Goal: Communication & Community: Answer question/provide support

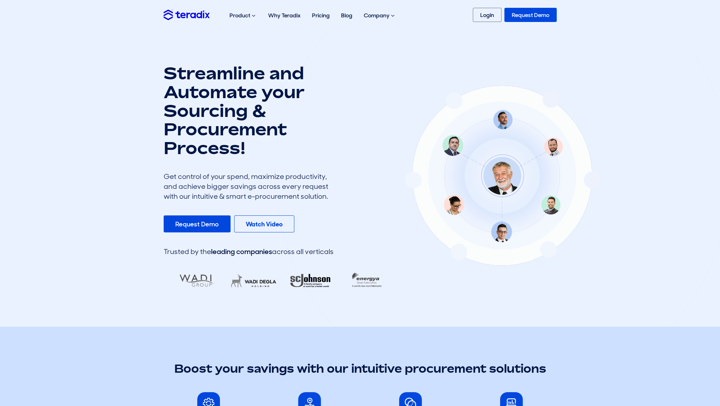
click at [488, 10] on link "Login" at bounding box center [487, 15] width 29 height 14
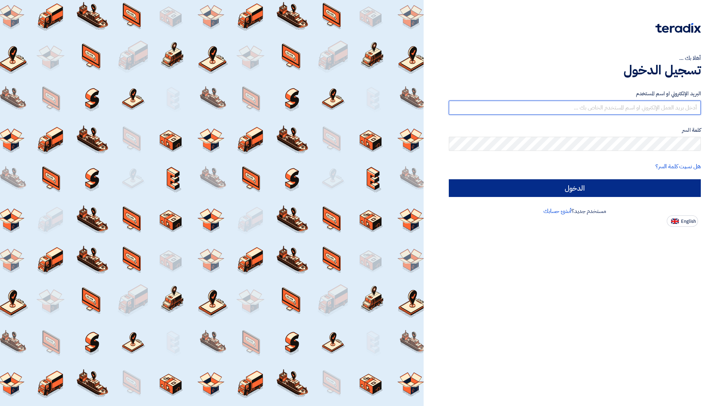
type input "kadalfkamah@gmail.com"
click at [577, 192] on input "الدخول" at bounding box center [575, 188] width 252 height 18
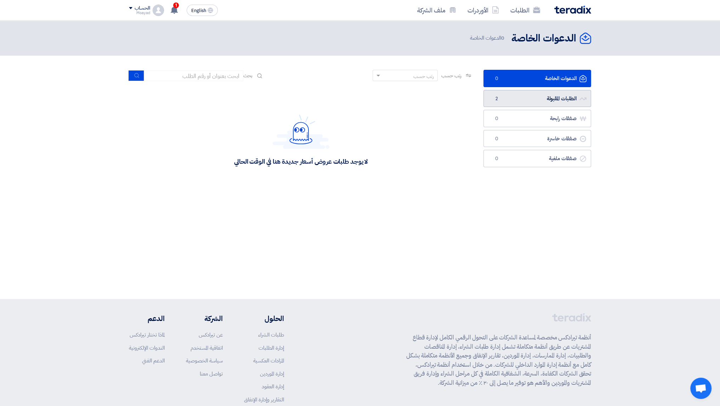
click at [512, 98] on link "الطلبات المقبولة الطلبات المقبولة 2" at bounding box center [538, 98] width 108 height 17
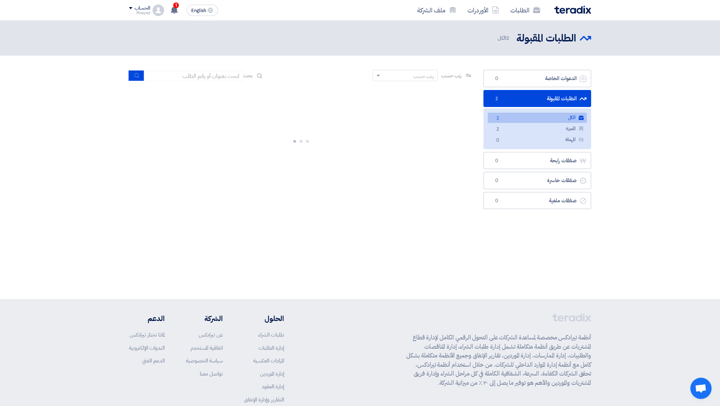
click at [548, 121] on link "الكل الكل 2" at bounding box center [537, 118] width 99 height 10
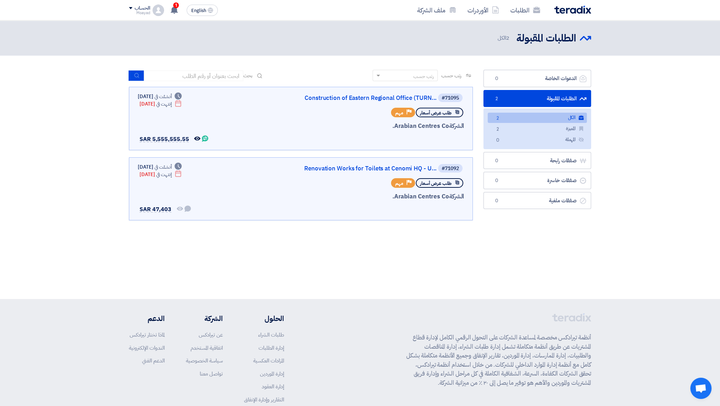
click at [173, 17] on div "الطلبات الأوردرات ملف الشركة English EN 1 تم استقبال رساله جديدة من العميل Arab…" at bounding box center [360, 10] width 473 height 20
click at [178, 10] on icon at bounding box center [174, 10] width 8 height 8
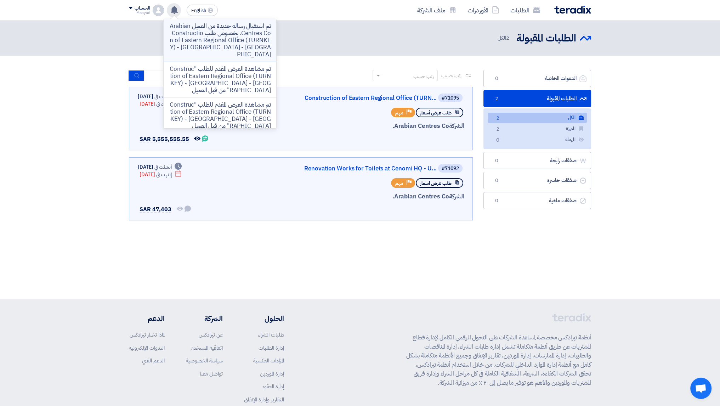
click at [220, 35] on p "تم استقبال رساله جديدة من العميل Arabian Centres Co. بخصوص طلب Construction of …" at bounding box center [219, 40] width 101 height 35
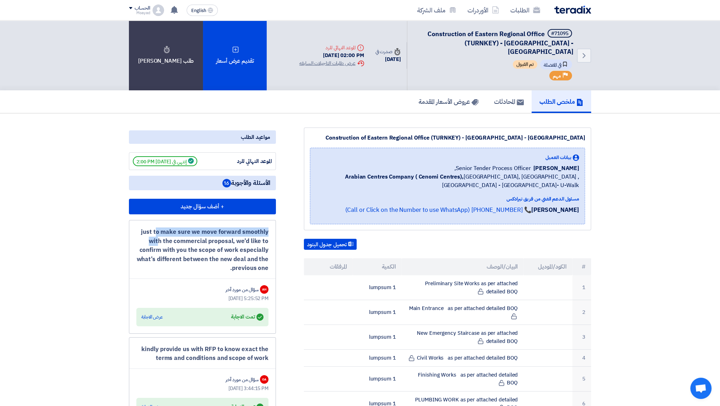
drag, startPoint x: 146, startPoint y: 224, endPoint x: 266, endPoint y: 222, distance: 119.8
click at [266, 227] on div "just to make sure we move forward smoothly with the commercial proposal, we’d l…" at bounding box center [202, 249] width 132 height 45
click at [232, 227] on div "just to make sure we move forward smoothly with the commercial proposal, we’d l…" at bounding box center [202, 249] width 132 height 45
click at [174, 7] on use at bounding box center [174, 10] width 7 height 8
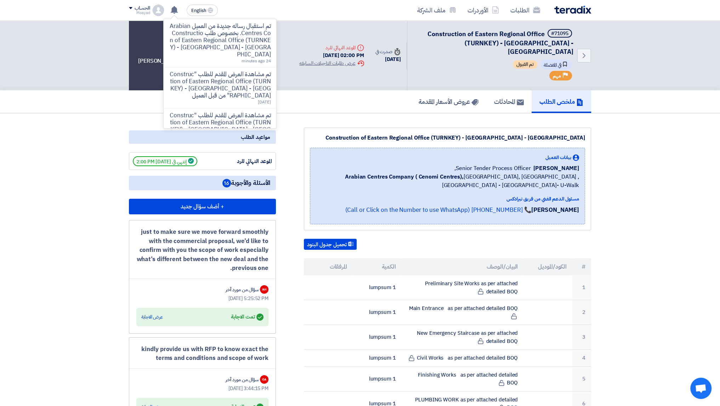
click at [226, 54] on p "تم استقبال رساله جديدة من العميل Arabian Centres Co. بخصوص طلب Construction of …" at bounding box center [219, 40] width 101 height 35
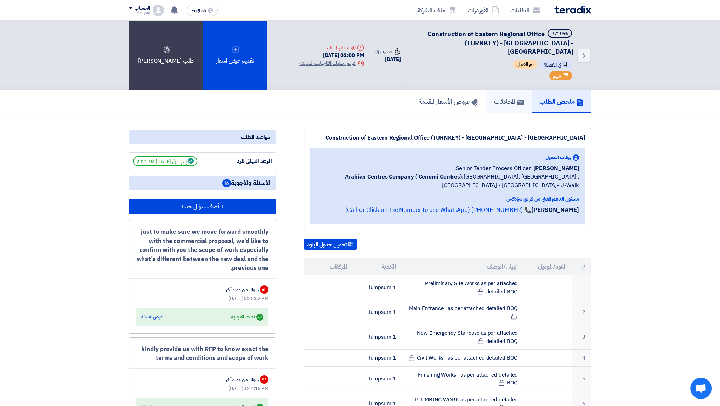
click at [517, 100] on use at bounding box center [520, 103] width 7 height 6
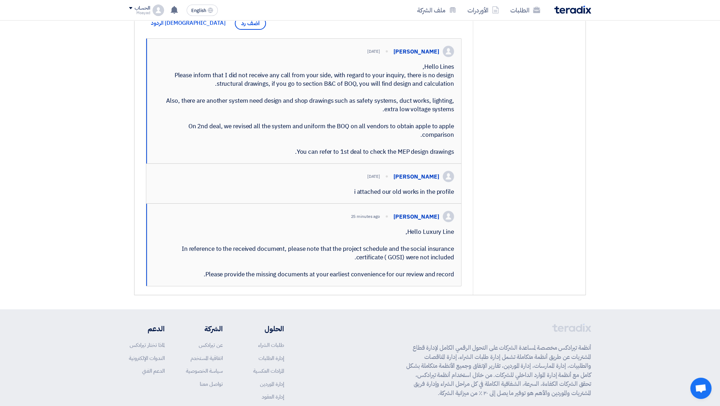
scroll to position [213, 0]
drag, startPoint x: 404, startPoint y: 248, endPoint x: 447, endPoint y: 290, distance: 59.6
click at [444, 278] on div "Hello Luxury Line, In reference to the received document, please note that the …" at bounding box center [304, 252] width 300 height 51
click at [453, 278] on div "Hello Luxury Line, In reference to the received document, please note that the …" at bounding box center [304, 252] width 300 height 51
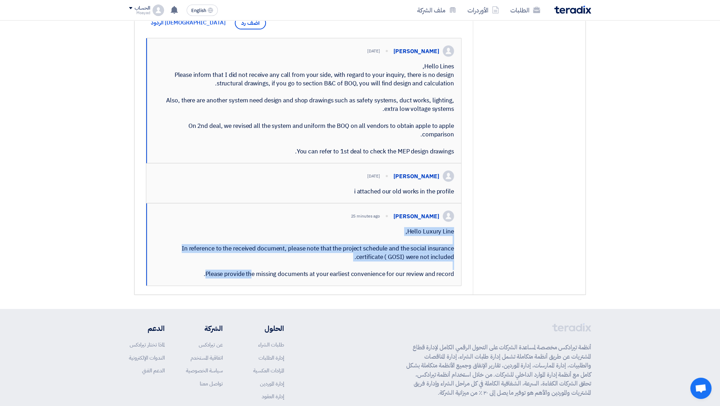
drag, startPoint x: 453, startPoint y: 289, endPoint x: 396, endPoint y: 241, distance: 75.4
click at [396, 241] on div "Hello Luxury Line, In reference to the received document, please note that the …" at bounding box center [304, 252] width 300 height 51
click at [406, 255] on div "Hello Luxury Line, In reference to the received document, please note that the …" at bounding box center [304, 252] width 300 height 51
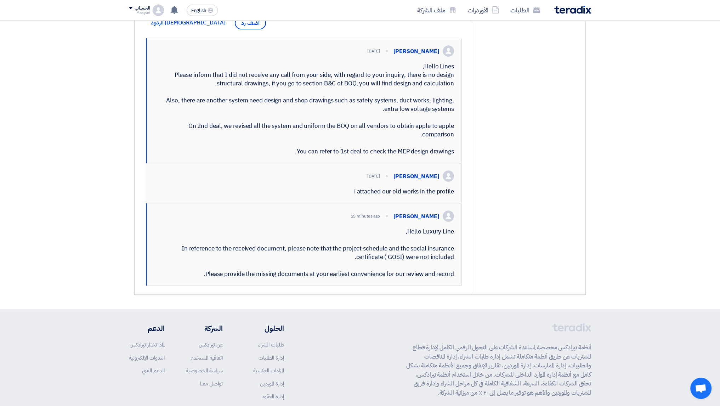
drag, startPoint x: 200, startPoint y: 289, endPoint x: 405, endPoint y: 233, distance: 213.0
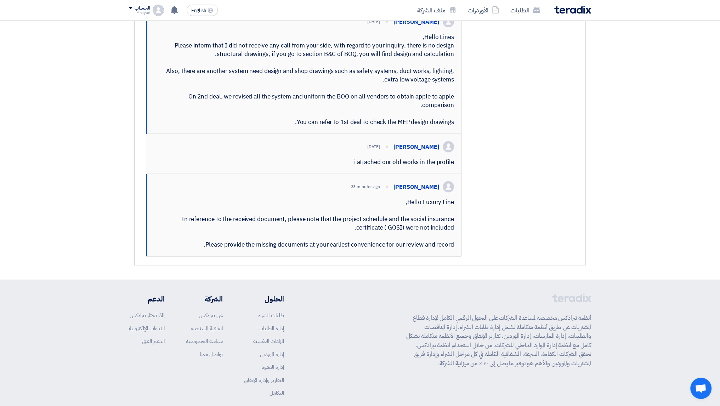
scroll to position [248, 0]
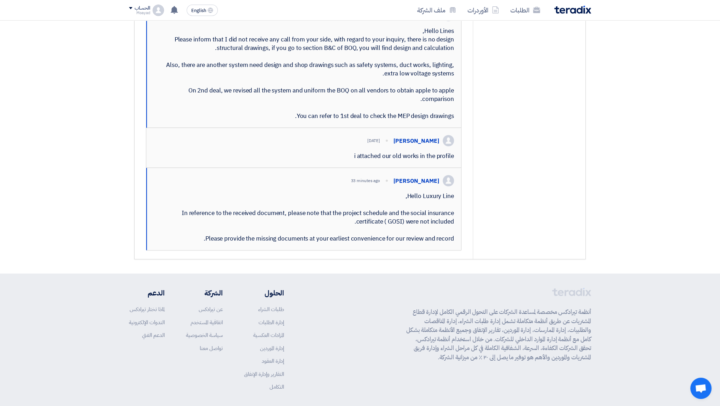
click at [436, 160] on div "i attached our old works in the profile" at bounding box center [303, 156] width 301 height 9
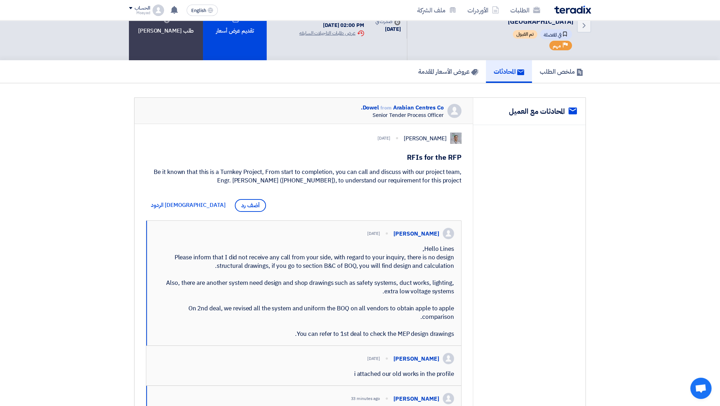
scroll to position [35, 0]
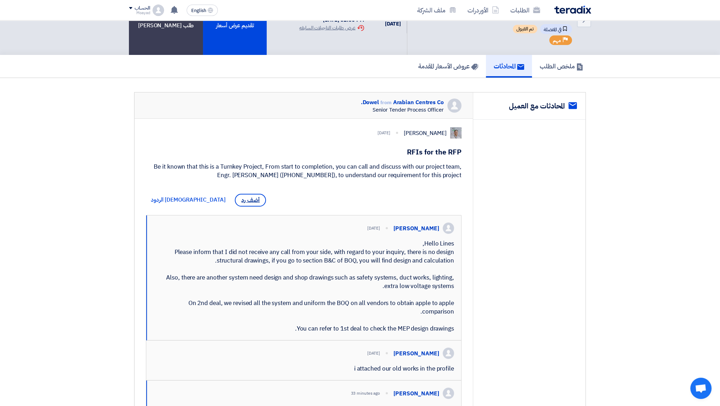
click at [235, 201] on span "أضف رد" at bounding box center [250, 200] width 31 height 13
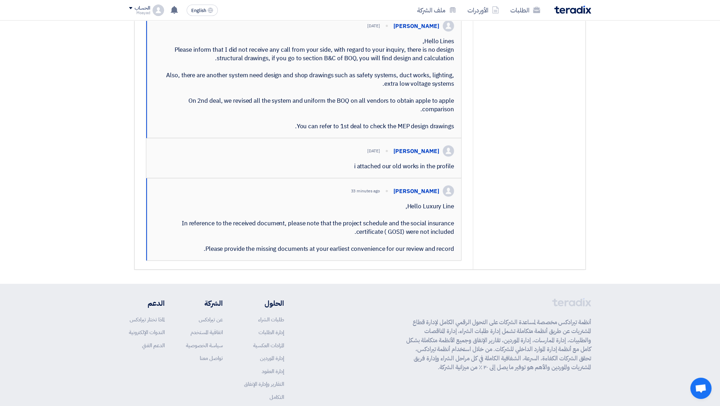
scroll to position [319, 0]
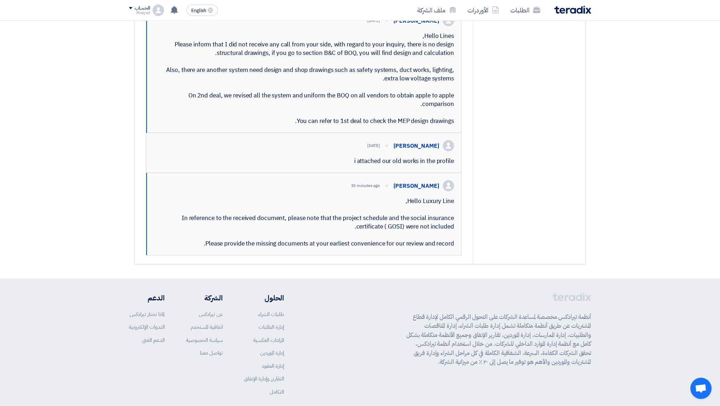
drag, startPoint x: 384, startPoint y: 193, endPoint x: 445, endPoint y: 190, distance: 61.0
click at [445, 190] on div "Abdellatif Alswaimeh 33 minutes ago" at bounding box center [307, 185] width 294 height 11
copy div "Abdellatif Alswaimeh"
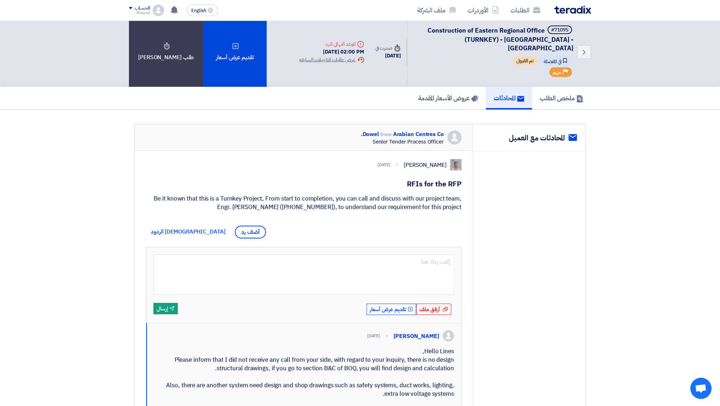
scroll to position [0, 0]
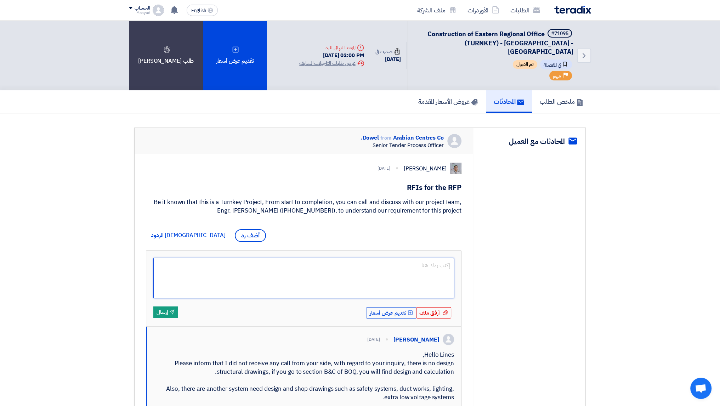
click at [384, 265] on textarea at bounding box center [303, 278] width 301 height 40
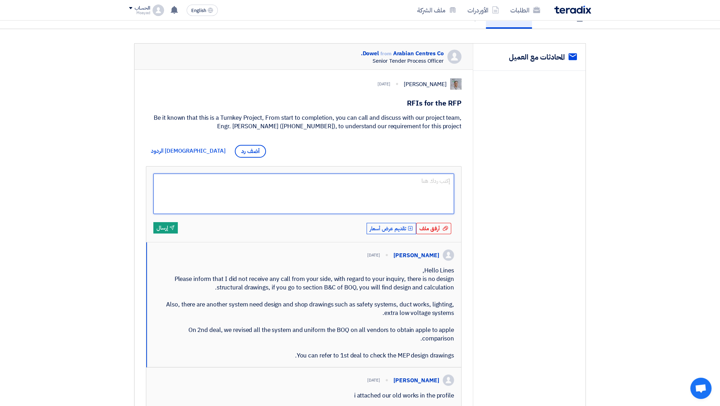
scroll to position [71, 0]
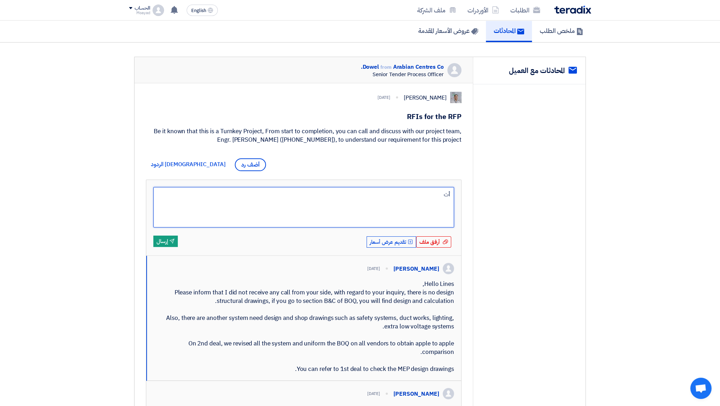
type textarea "أ"
paste textarea "Abdellatif Alswaimeh"
type textarea "Hello Mr. Abdellatif Alswaimeh"
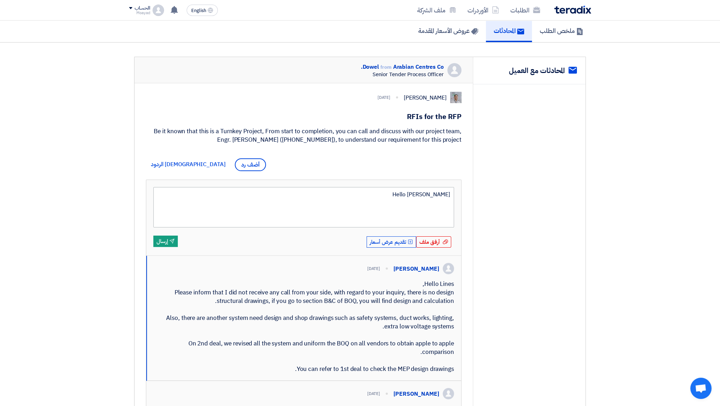
click at [447, 194] on textarea "Hello Mr. Abdellatif Alswaimeh" at bounding box center [303, 207] width 301 height 40
type textarea "Hello Mr. Abdellatif Alswaimeh,"
type textarea "Hello Mr. Abdellatif Alswaimeh, Hope you have a good day,"
type textarea "Hello Mr. Abdellatif Alswaimeh, Hope you have a good day, I'll share the (G"
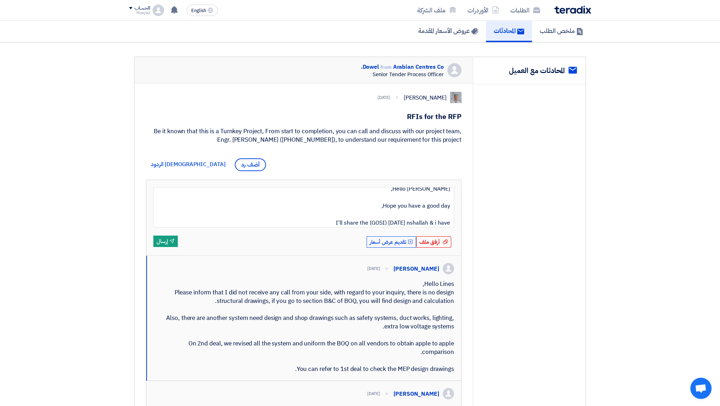
type textarea "Hello Mr. Abdellatif Alswaimeh, Hope you have a good day, I'll share the (GOSI)…"
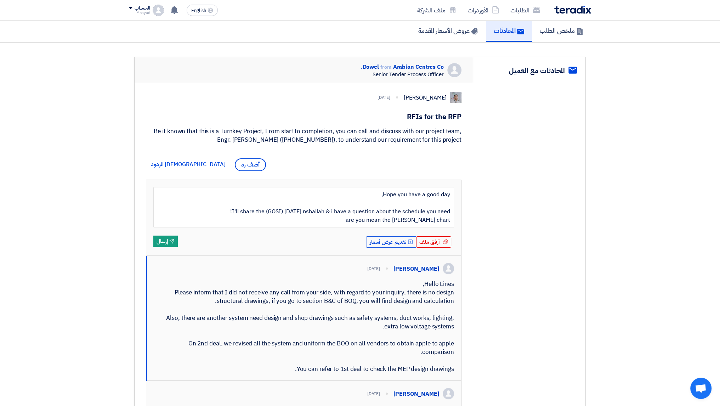
click at [564, 294] on div "service المحادثات مع العميل" at bounding box center [529, 284] width 113 height 455
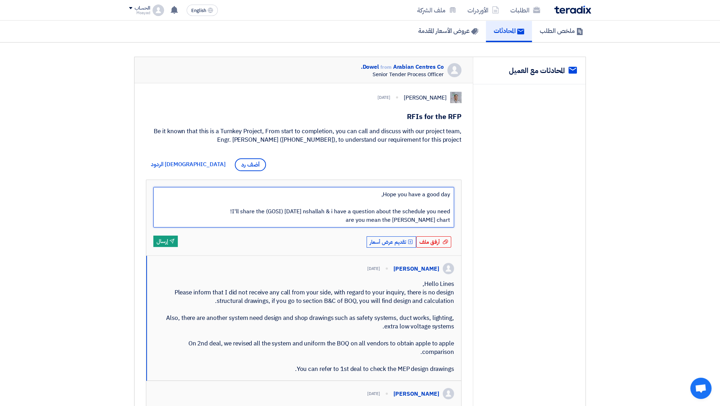
click at [428, 220] on textarea "Hello Mr. Abdellatif Alswaimeh, Hope you have a good day, I'll share the (GOSI)…" at bounding box center [303, 207] width 301 height 40
click at [431, 220] on textarea "Hello Mr. Abdellatif Alswaimeh, Hope you have a good day, I'll share the (GOSI)…" at bounding box center [303, 207] width 301 height 40
type textarea "Hello Mr. Abdellatif Alswaimeh, Hope you have a good day, I'll share the (GOSI)…"
click at [443, 215] on textarea "Hello Mr. Abdellatif Alswaimeh, Hope you have a good day, I'll share the (GOSI)…" at bounding box center [303, 207] width 301 height 40
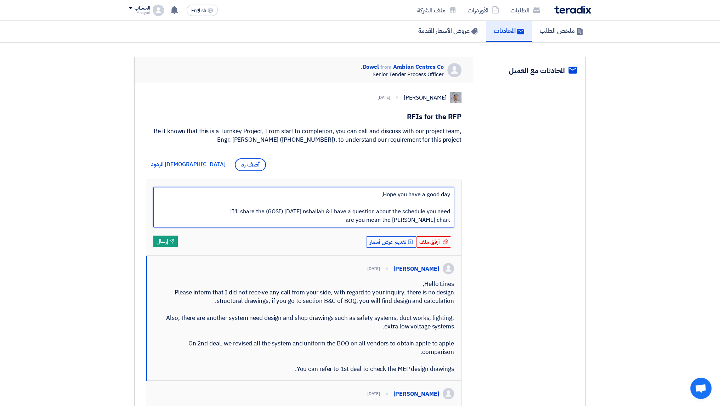
click at [450, 220] on textarea "Hello Mr. Abdellatif Alswaimeh, Hope you have a good day, I'll share the (GOSI)…" at bounding box center [303, 207] width 301 height 40
click at [445, 220] on textarea "Hello Mr. Abdellatif Alswaimeh, Hope you have a good day, I'll share the (GOSI)…" at bounding box center [303, 207] width 301 height 40
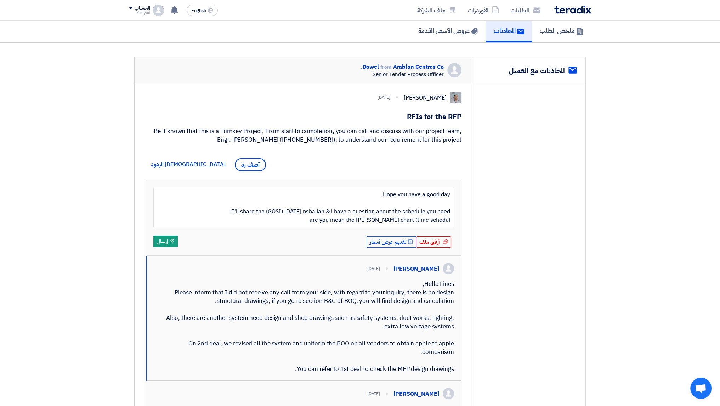
type textarea "Hello Mr. Abdellatif Alswaimeh, Hope you have a good day, I'll share the (GOSI)…"
drag, startPoint x: 325, startPoint y: 222, endPoint x: 564, endPoint y: 145, distance: 251.9
click at [564, 145] on div "service المحادثات مع العميل Dowel from Arabian Centres Co. Senior Tender Proces…" at bounding box center [360, 284] width 451 height 455
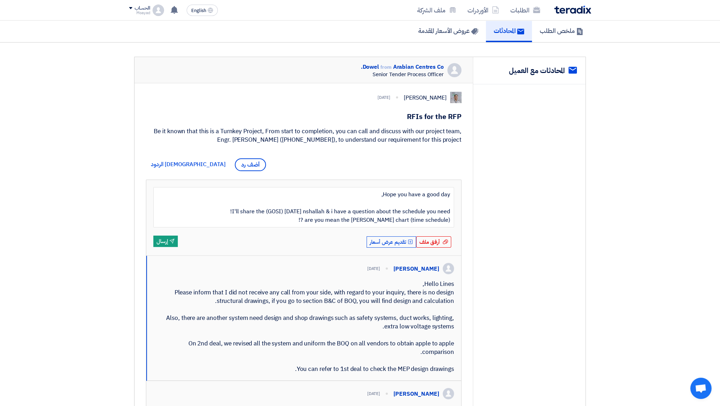
type textarea "Hello Mr. Abdellatif Alswaimeh, Hope you have a good day, I'll share the (GOSI)…"
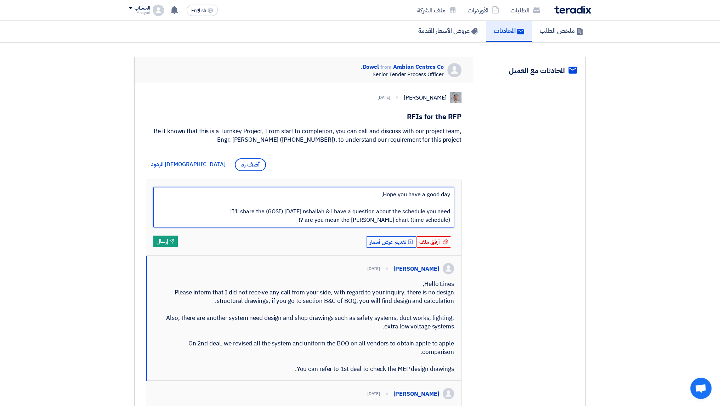
paste textarea "i"
type textarea "Hello Mr. Abdellatif Alswaimeh, Hope you have a good day, I'll share the (GOSI)…"
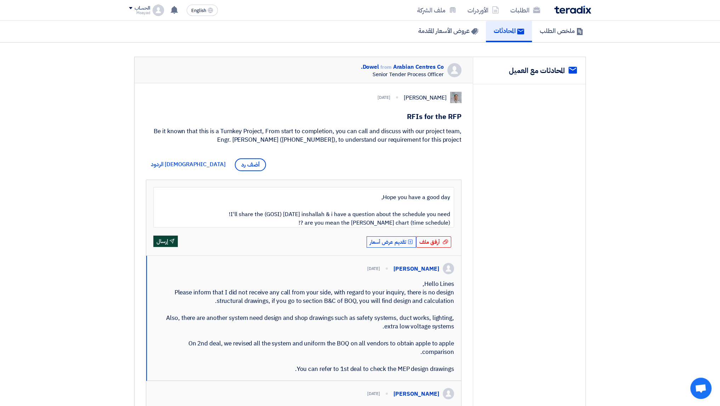
click at [164, 240] on button "Send إرسال" at bounding box center [165, 241] width 24 height 11
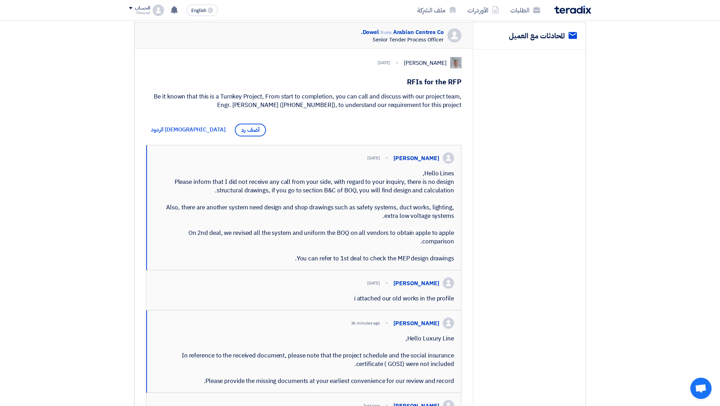
scroll to position [283, 0]
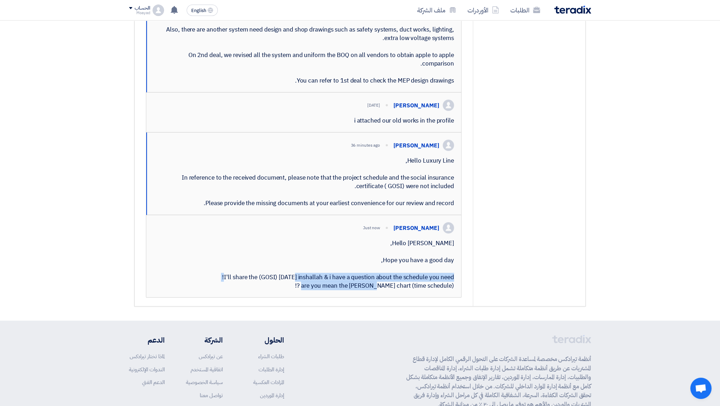
drag, startPoint x: 230, startPoint y: 320, endPoint x: 388, endPoint y: 312, distance: 158.2
click at [388, 290] on div "Hello Mr. Abdellatif Alswaimeh, Hope you have a good day, I'll share the (GOSI)…" at bounding box center [303, 264] width 301 height 51
click at [385, 290] on div "Hello Mr. Abdellatif Alswaimeh, Hope you have a good day, I'll share the (GOSI)…" at bounding box center [303, 264] width 301 height 51
click at [297, 290] on div "Hello Mr. Abdellatif Alswaimeh, Hope you have a good day, I'll share the (GOSI)…" at bounding box center [303, 264] width 301 height 51
click at [288, 290] on div "Hello Mr. Abdellatif Alswaimeh, Hope you have a good day, I'll share the (GOSI)…" at bounding box center [303, 264] width 301 height 51
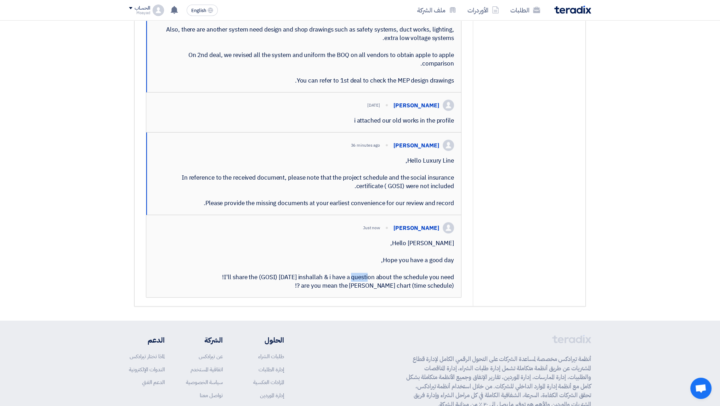
click at [288, 290] on div "Hello Mr. Abdellatif Alswaimeh, Hope you have a good day, I'll share the (GOSI)…" at bounding box center [303, 264] width 301 height 51
click at [337, 290] on div "Hello Mr. Abdellatif Alswaimeh, Hope you have a good day, I'll share the (GOSI)…" at bounding box center [303, 264] width 301 height 51
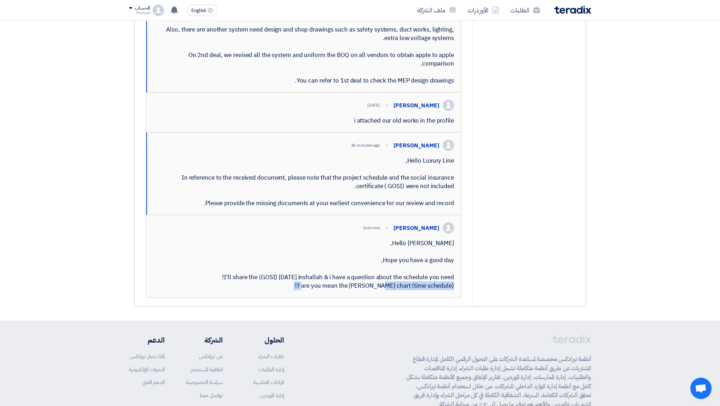
click at [337, 290] on div "Hello Mr. Abdellatif Alswaimeh, Hope you have a good day, I'll share the (GOSI)…" at bounding box center [303, 264] width 301 height 51
click at [380, 290] on div "Hello Mr. Abdellatif Alswaimeh, Hope you have a good day, I'll share the (GOSI)…" at bounding box center [303, 264] width 301 height 51
click at [398, 290] on div "Hello Mr. Abdellatif Alswaimeh, Hope you have a good day, I'll share the (GOSI)…" at bounding box center [303, 264] width 301 height 51
click at [437, 290] on div "Hello Mr. Abdellatif Alswaimeh, Hope you have a good day, I'll share the (GOSI)…" at bounding box center [303, 264] width 301 height 51
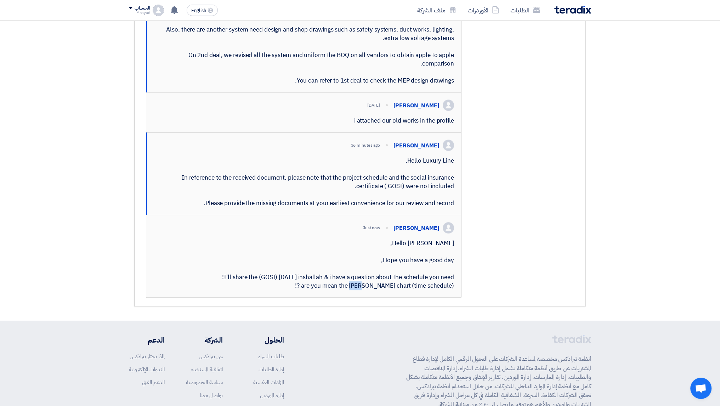
click at [437, 290] on div "Hello Mr. Abdellatif Alswaimeh, Hope you have a good day, I'll share the (GOSI)…" at bounding box center [303, 264] width 301 height 51
click at [407, 290] on div "Hello Mr. Abdellatif Alswaimeh, Hope you have a good day, I'll share the (GOSI)…" at bounding box center [303, 264] width 301 height 51
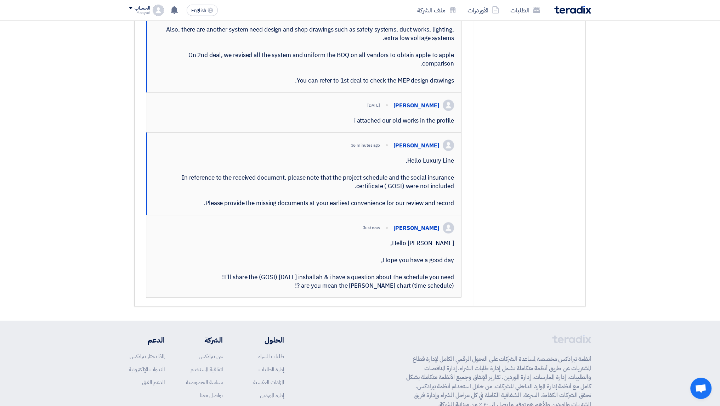
click at [544, 306] on div "service المحادثات مع العميل" at bounding box center [529, 75] width 113 height 462
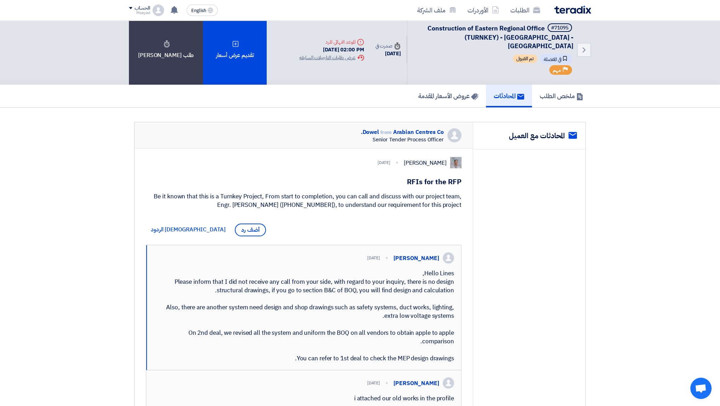
scroll to position [0, 0]
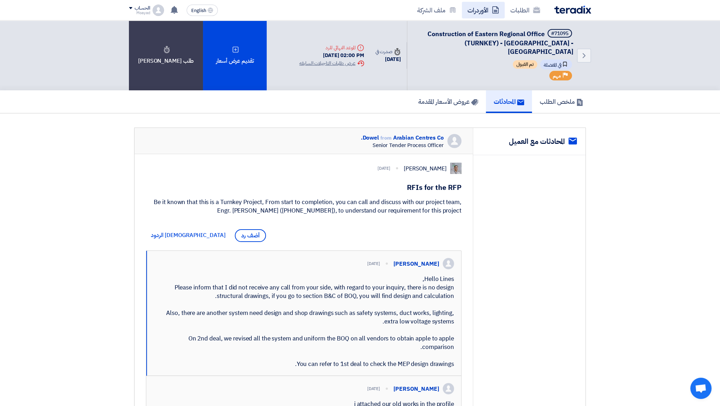
click at [483, 14] on link "الأوردرات" at bounding box center [483, 10] width 43 height 17
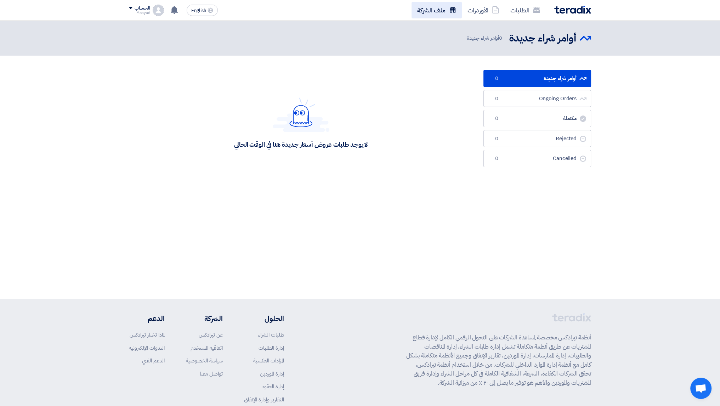
click at [446, 12] on link "ملف الشركة" at bounding box center [437, 10] width 50 height 17
